Goal: Task Accomplishment & Management: Manage account settings

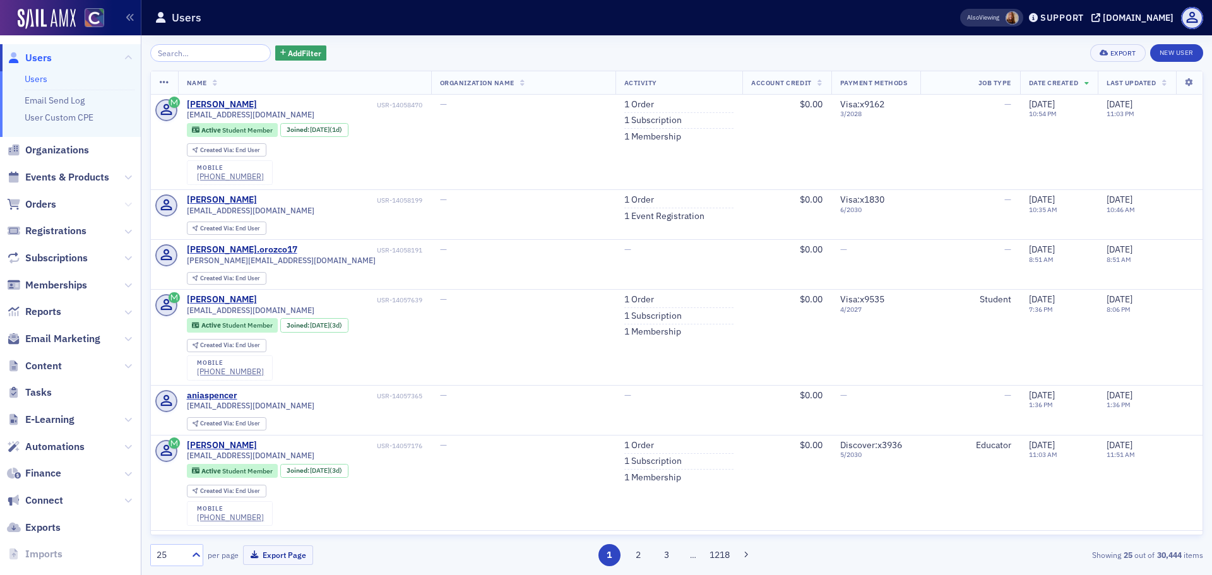
click at [124, 206] on icon at bounding box center [128, 205] width 8 height 8
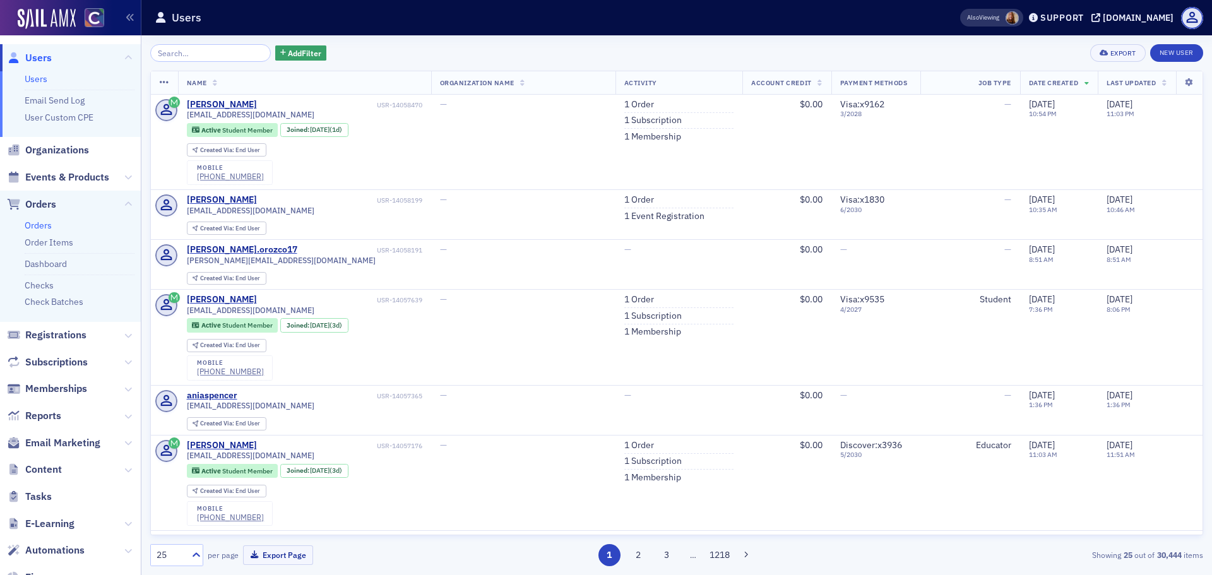
click at [34, 225] on link "Orders" at bounding box center [38, 225] width 27 height 11
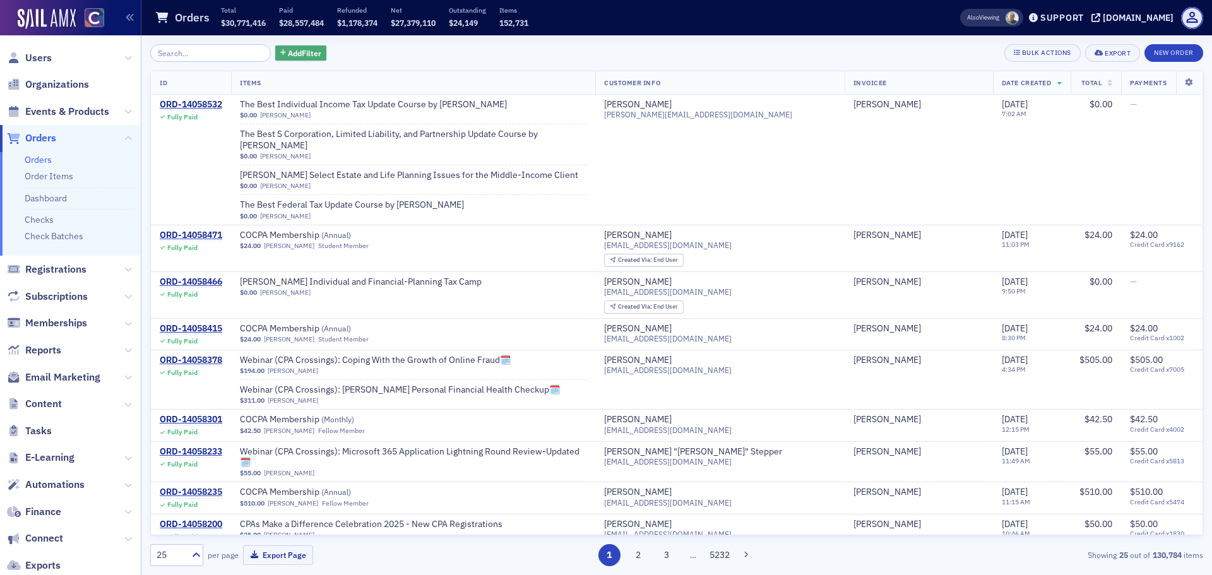
click at [301, 52] on span "Add Filter" at bounding box center [304, 52] width 33 height 11
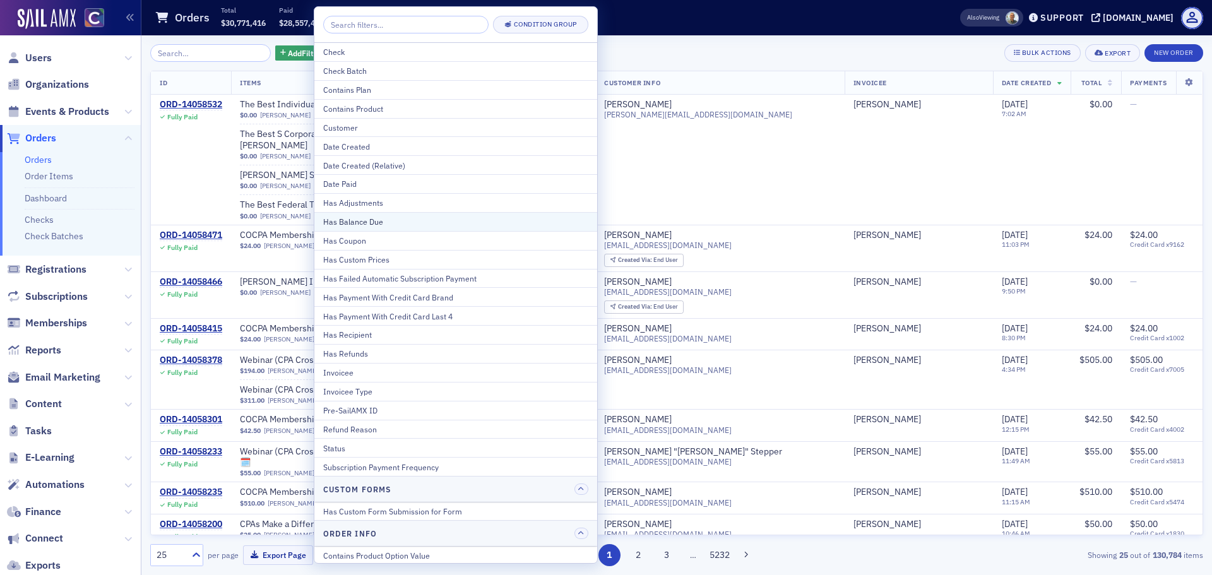
click at [368, 221] on div "Has Balance Due" at bounding box center [455, 221] width 265 height 11
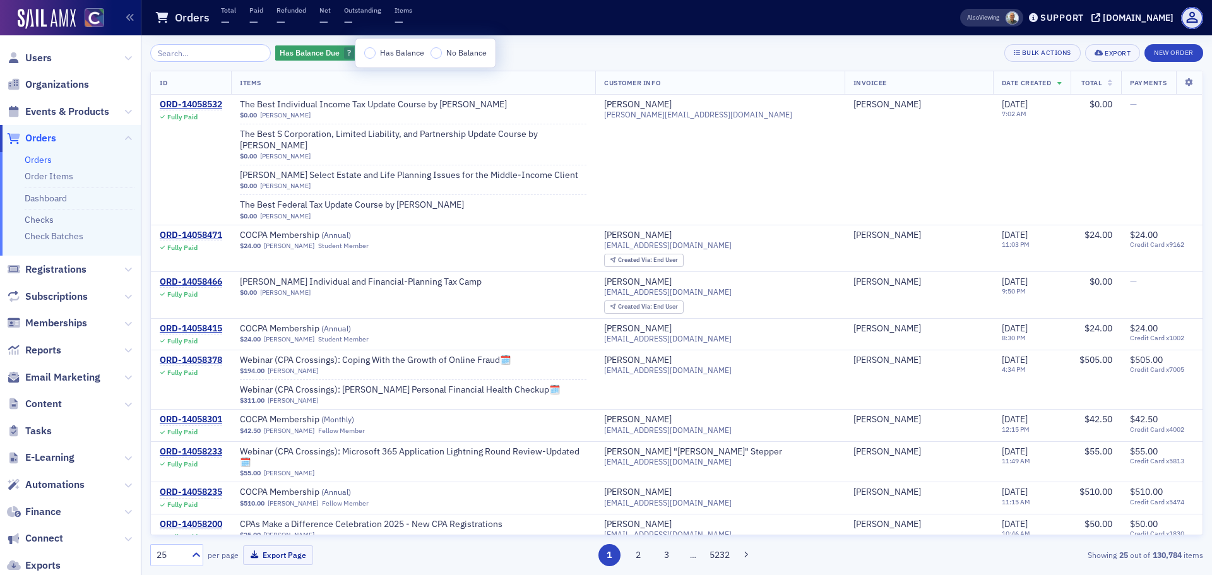
click at [369, 59] on div "Has Balance No Balance" at bounding box center [425, 53] width 140 height 29
click at [370, 56] on input "Has Balance" at bounding box center [369, 52] width 11 height 11
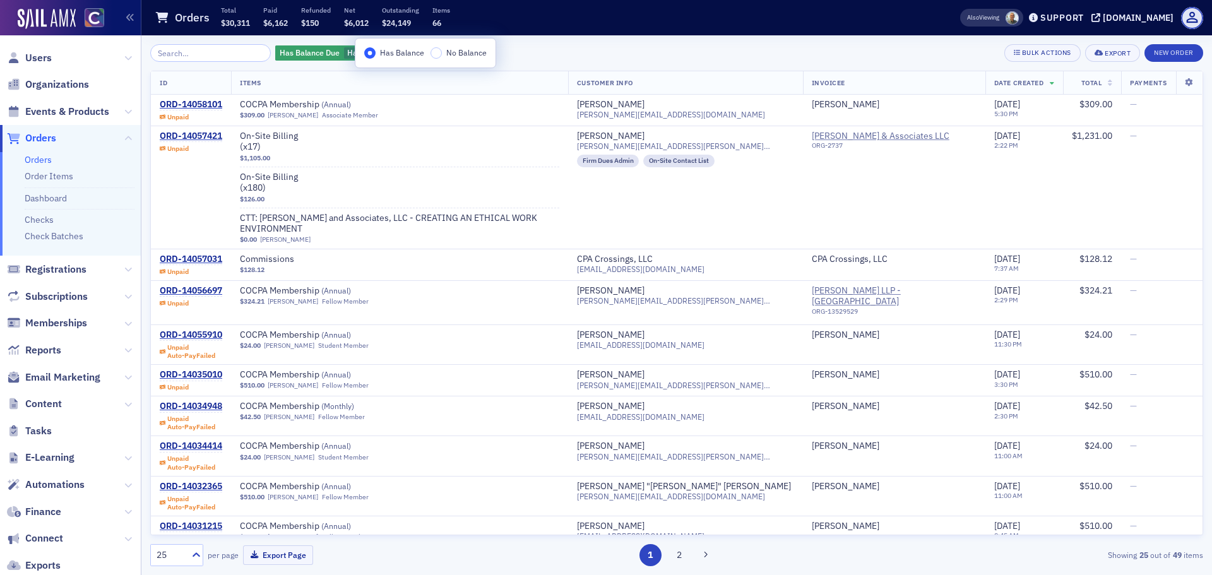
click at [559, 47] on div "Has Balance Due Has Balance Add Filter Bulk Actions Export New Order" at bounding box center [676, 53] width 1053 height 18
click at [444, 52] on span "Add Filter" at bounding box center [450, 52] width 33 height 11
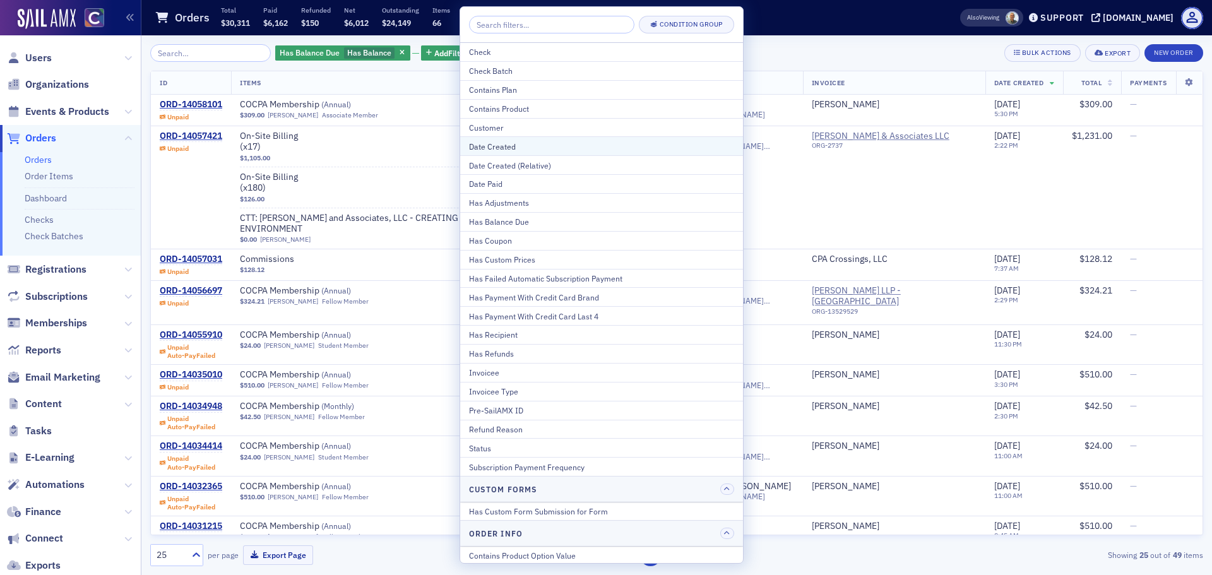
click at [508, 148] on div "Date Created" at bounding box center [601, 146] width 265 height 11
select select "8"
select select "2025"
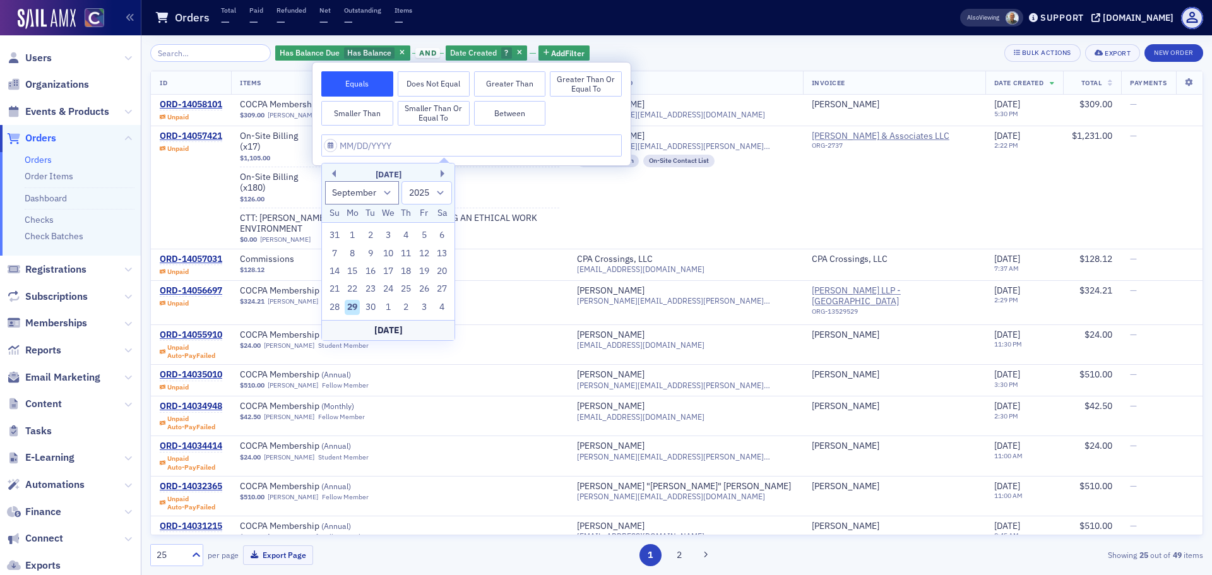
click at [353, 108] on button "Smaller Than" at bounding box center [357, 113] width 72 height 25
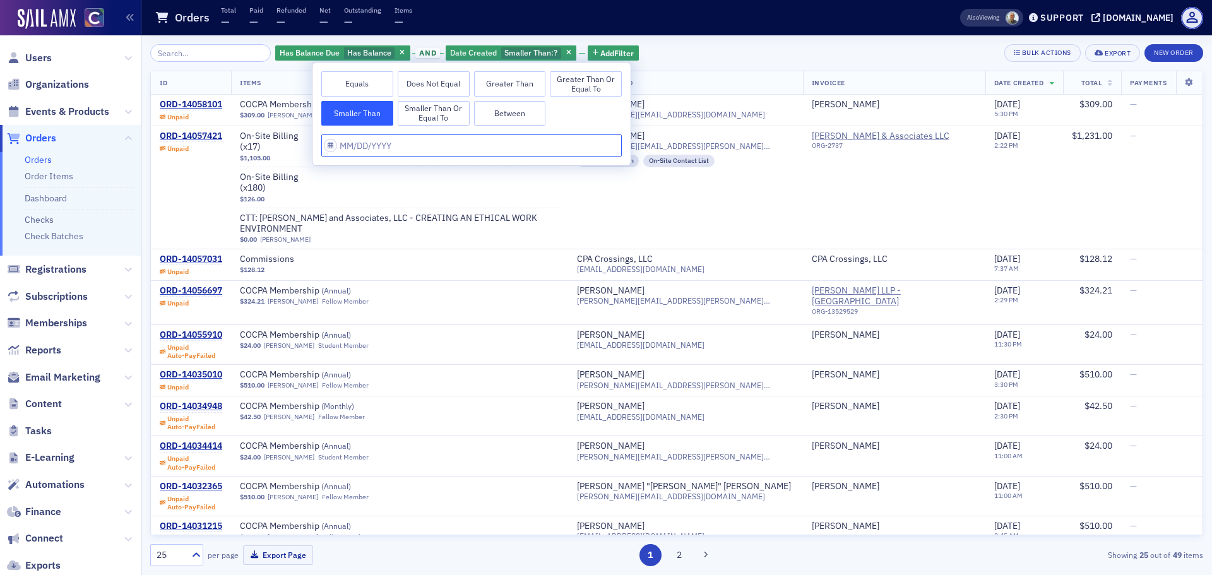
click at [355, 150] on input "text" at bounding box center [471, 145] width 300 height 22
select select "8"
select select "2025"
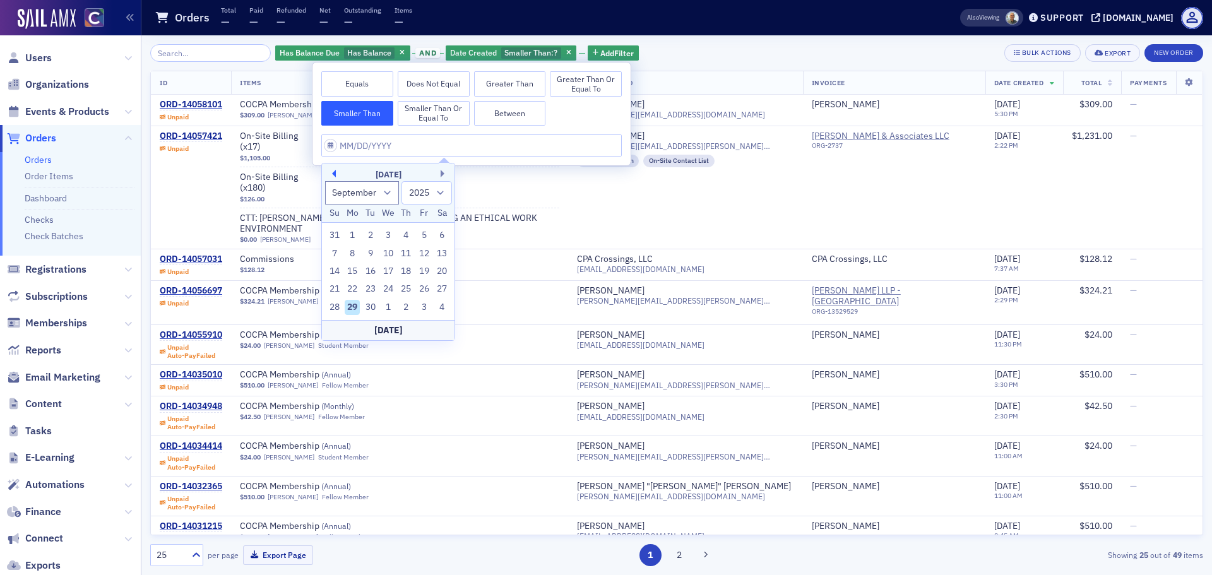
click at [334, 175] on button "Previous Month" at bounding box center [332, 174] width 8 height 8
click at [331, 175] on button "Previous Month" at bounding box center [332, 174] width 8 height 8
click at [333, 170] on button "Previous Month" at bounding box center [332, 174] width 8 height 8
select select "5"
click at [338, 305] on div "29" at bounding box center [334, 307] width 15 height 15
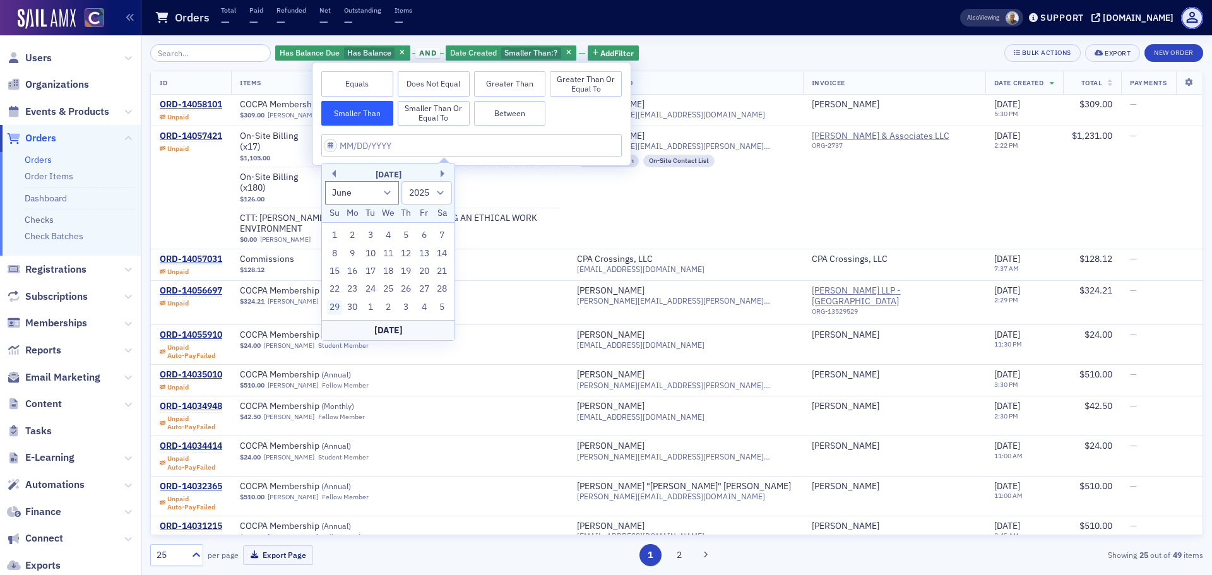
type input "[DATE]"
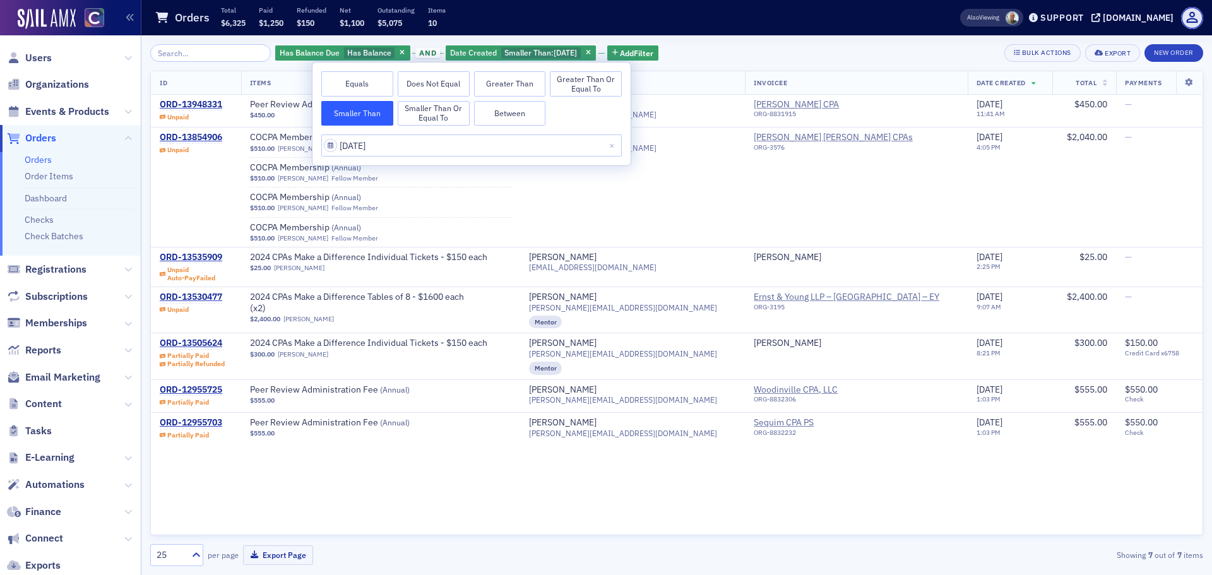
click at [750, 54] on div "Has Balance Due Has Balance and Date Created Smaller Than : [DATE] Add Filter B…" at bounding box center [676, 53] width 1053 height 18
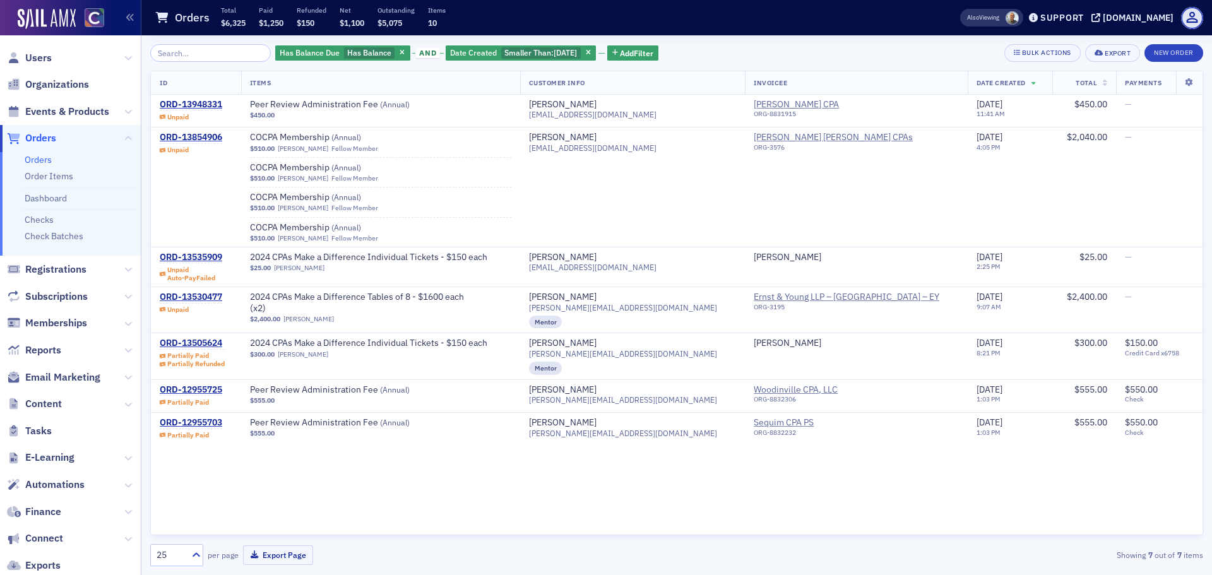
click at [1098, 78] on th "Total" at bounding box center [1084, 82] width 64 height 23
